Goal: Task Accomplishment & Management: Complete application form

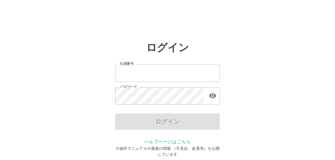
type input "*******"
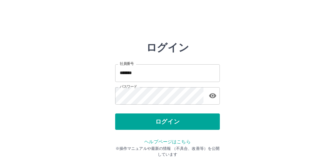
click at [172, 123] on div "ログイン" at bounding box center [167, 121] width 105 height 16
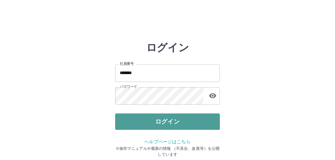
click at [172, 122] on button "ログイン" at bounding box center [167, 121] width 105 height 16
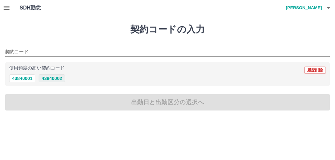
click at [56, 79] on button "43840002" at bounding box center [52, 78] width 26 height 8
type input "********"
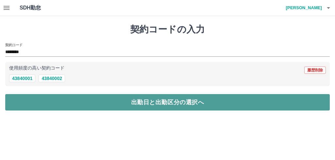
click at [110, 101] on button "出勤日と出勤区分の選択へ" at bounding box center [167, 102] width 325 height 16
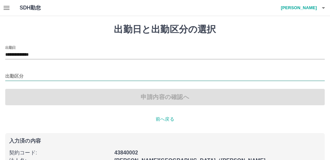
click at [36, 72] on input "出勤区分" at bounding box center [165, 76] width 320 height 8
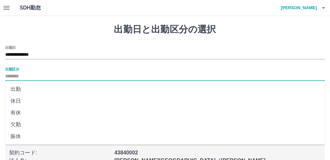
click at [29, 88] on li "出勤" at bounding box center [165, 89] width 320 height 12
type input "**"
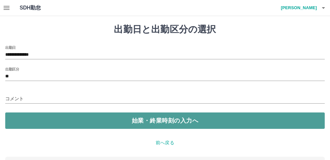
click at [102, 123] on button "始業・終業時刻の入力へ" at bounding box center [165, 120] width 320 height 16
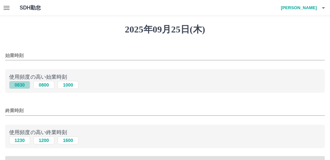
click at [24, 84] on button "0830" at bounding box center [19, 85] width 21 height 8
type input "****"
click at [27, 111] on input "終業時刻" at bounding box center [165, 110] width 320 height 9
click at [25, 139] on button "1230" at bounding box center [19, 140] width 21 height 8
type input "****"
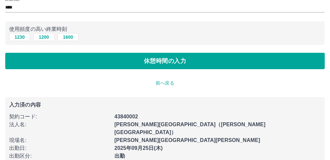
scroll to position [109, 0]
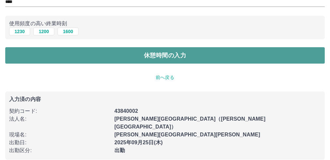
click at [108, 57] on button "休憩時間の入力" at bounding box center [165, 55] width 320 height 16
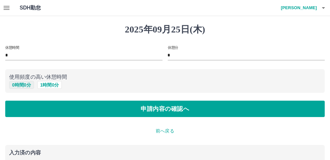
click at [23, 83] on button "0 時間 0 分" at bounding box center [21, 85] width 25 height 8
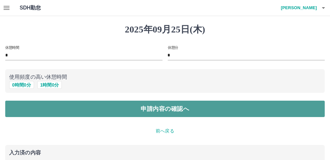
click at [155, 107] on button "申請内容の確認へ" at bounding box center [165, 109] width 320 height 16
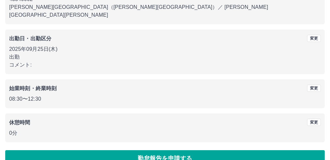
scroll to position [85, 0]
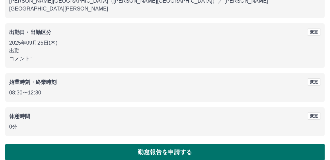
click at [147, 146] on button "勤怠報告を申請する" at bounding box center [165, 152] width 320 height 16
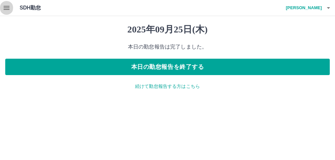
click at [2, 6] on button "button" at bounding box center [6, 8] width 13 height 16
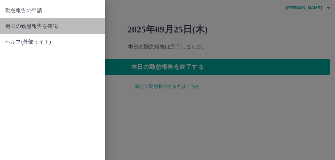
click at [14, 30] on link "過去の勤怠報告を確認" at bounding box center [52, 26] width 105 height 16
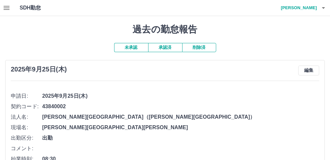
click at [157, 50] on button "承認済" at bounding box center [165, 47] width 34 height 9
click at [326, 9] on icon "button" at bounding box center [324, 8] width 8 height 8
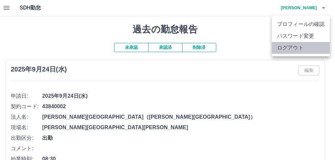
click at [308, 47] on li "ログアウト" at bounding box center [301, 48] width 58 height 12
